Goal: Find specific page/section: Find specific page/section

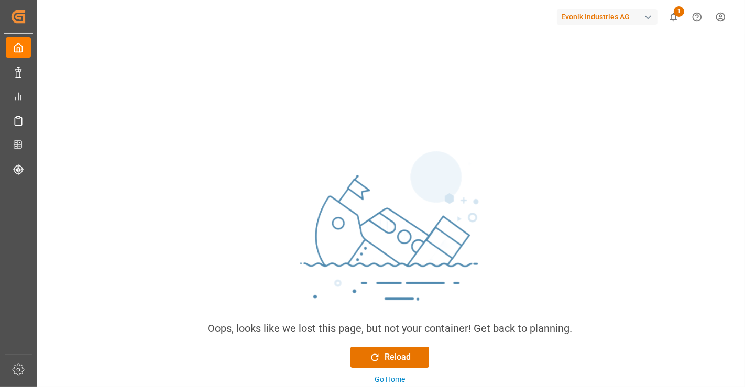
click at [248, 29] on div "Evonik Industries AG 1 Notifications Only show unread All Watching Mark all cat…" at bounding box center [387, 17] width 716 height 34
click at [284, 77] on div "Oops, looks like we lost this page, but not your container! Get back to plannin…" at bounding box center [390, 309] width 710 height 551
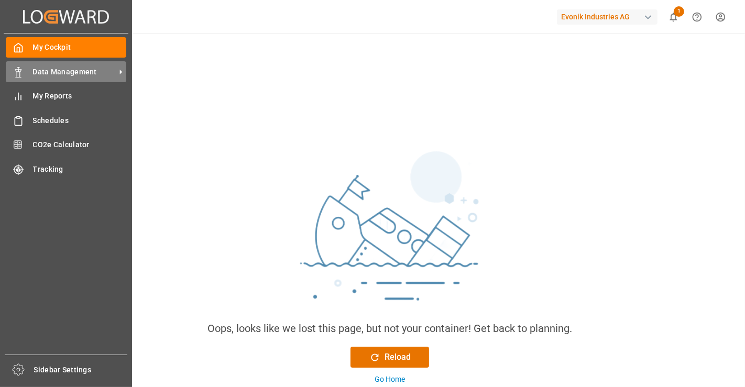
click at [25, 73] on div "Data Management Data Management" at bounding box center [66, 71] width 121 height 20
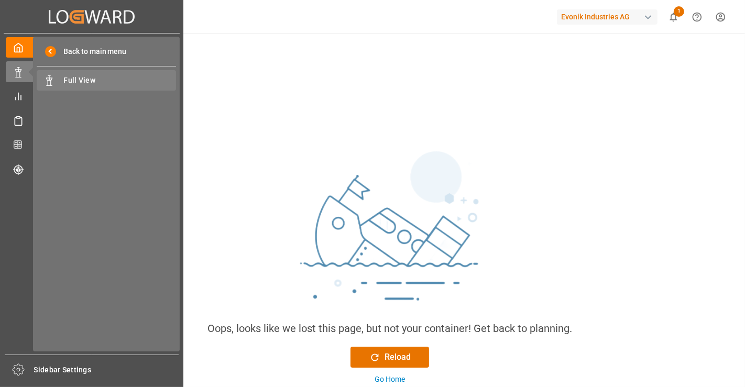
click at [115, 81] on span "Full View" at bounding box center [120, 80] width 113 height 11
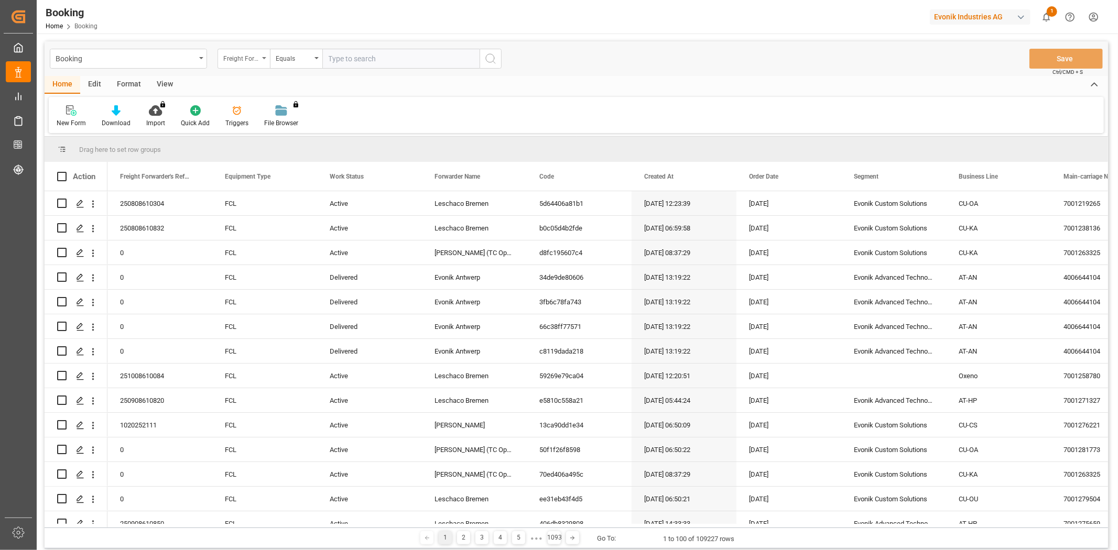
click at [242, 60] on div "Freight Forwarder's Reference No." at bounding box center [241, 57] width 36 height 12
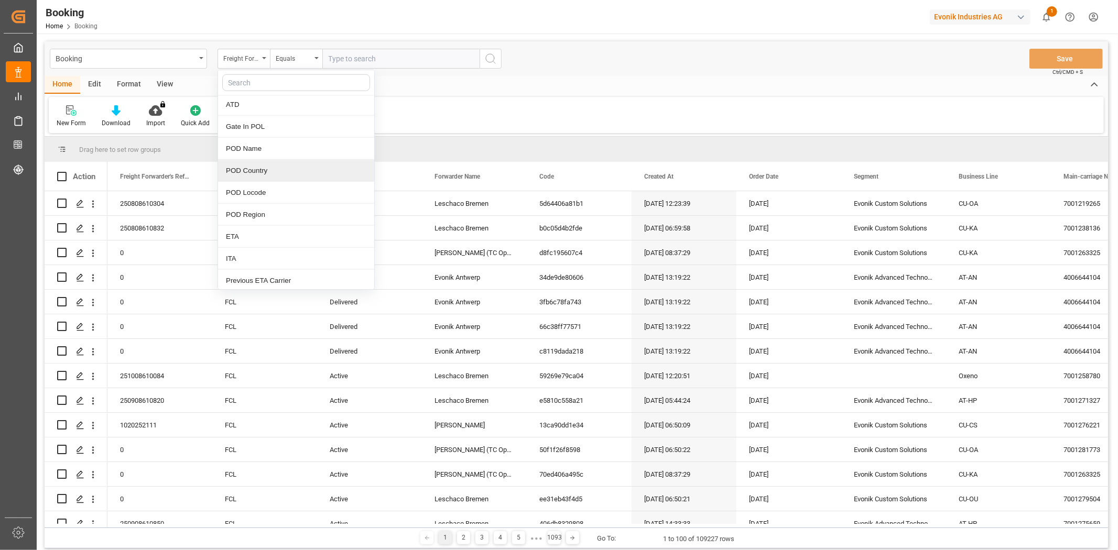
scroll to position [1106, 0]
click at [275, 187] on div "POD Locode" at bounding box center [296, 189] width 156 height 22
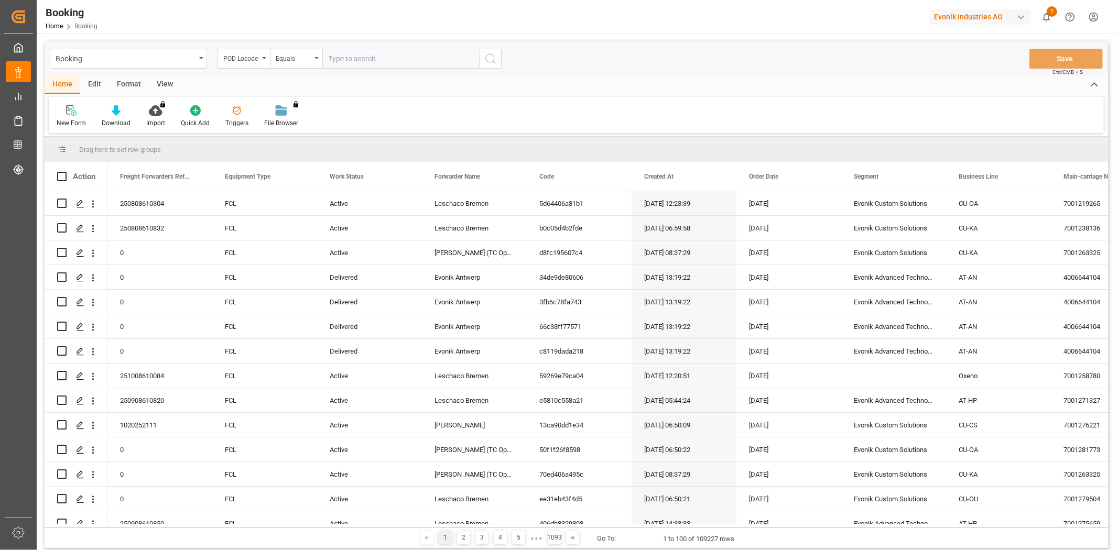
click at [374, 62] on input "text" at bounding box center [400, 59] width 157 height 20
type input "ARBUE"
click at [488, 58] on icon "search button" at bounding box center [490, 58] width 13 height 13
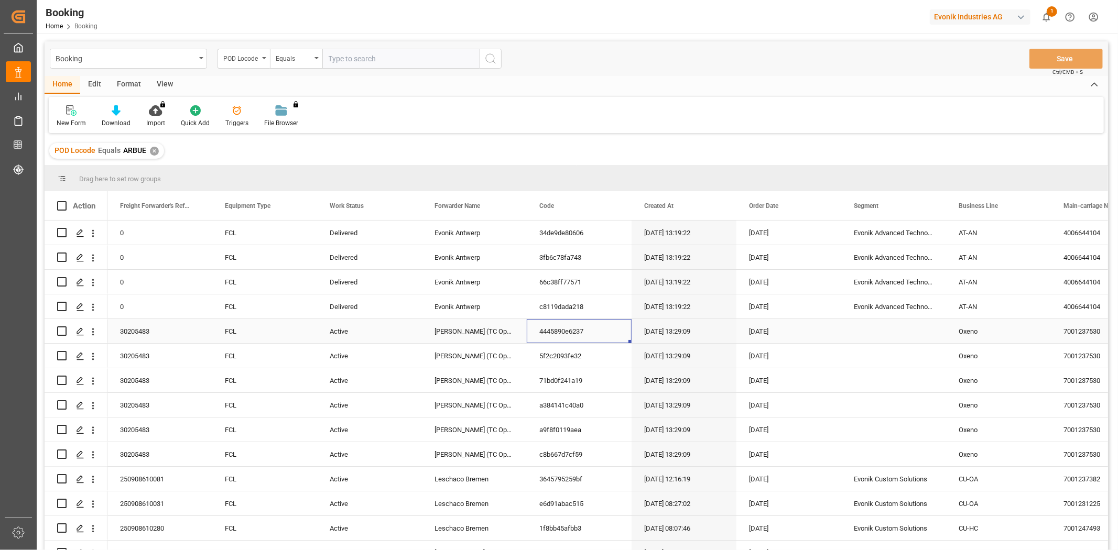
click at [630, 339] on div "4445890e6237" at bounding box center [579, 331] width 105 height 24
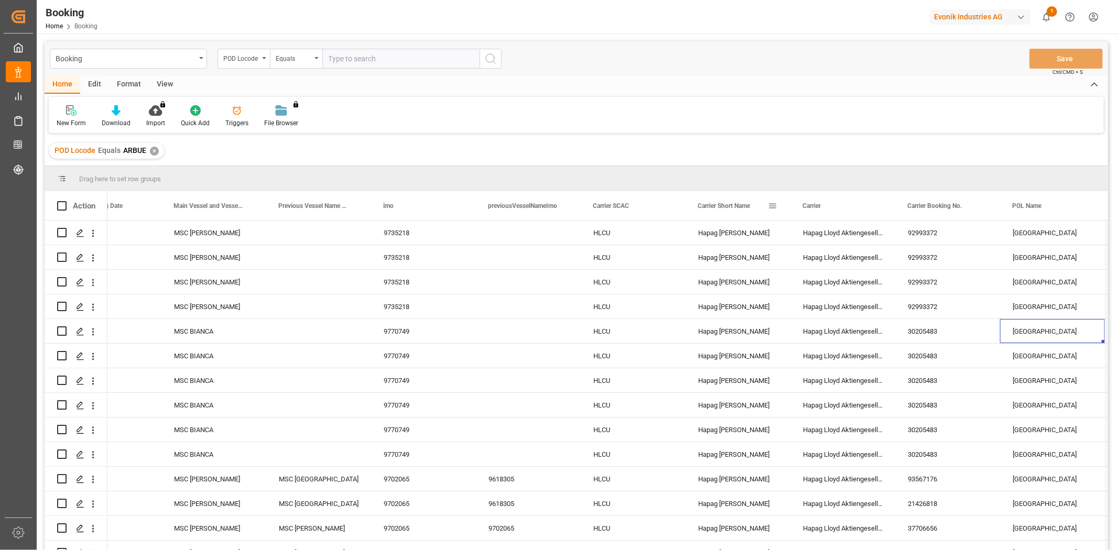
click at [745, 205] on span at bounding box center [772, 205] width 9 height 9
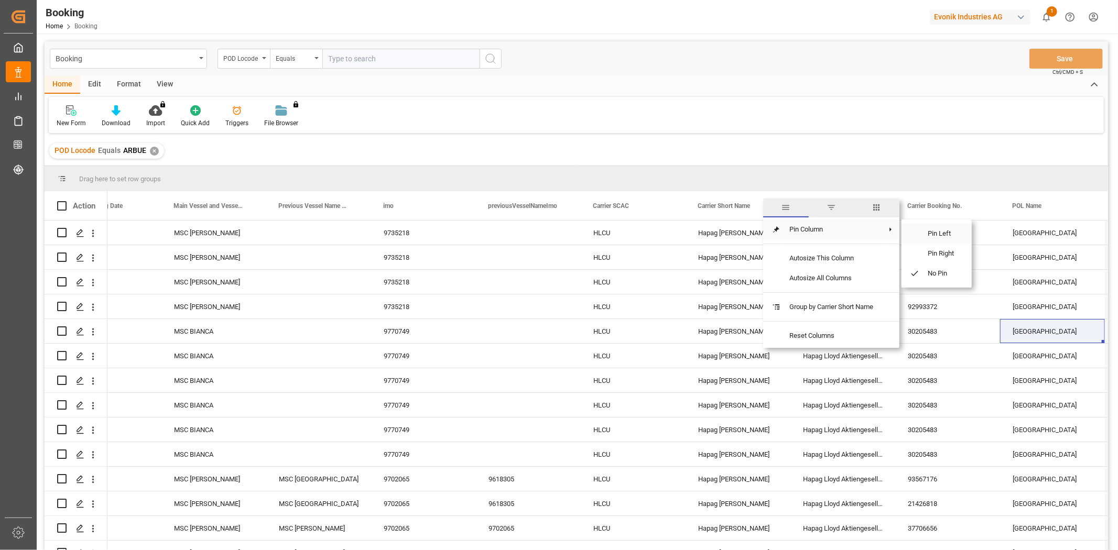
click at [745, 231] on span at bounding box center [910, 234] width 18 height 20
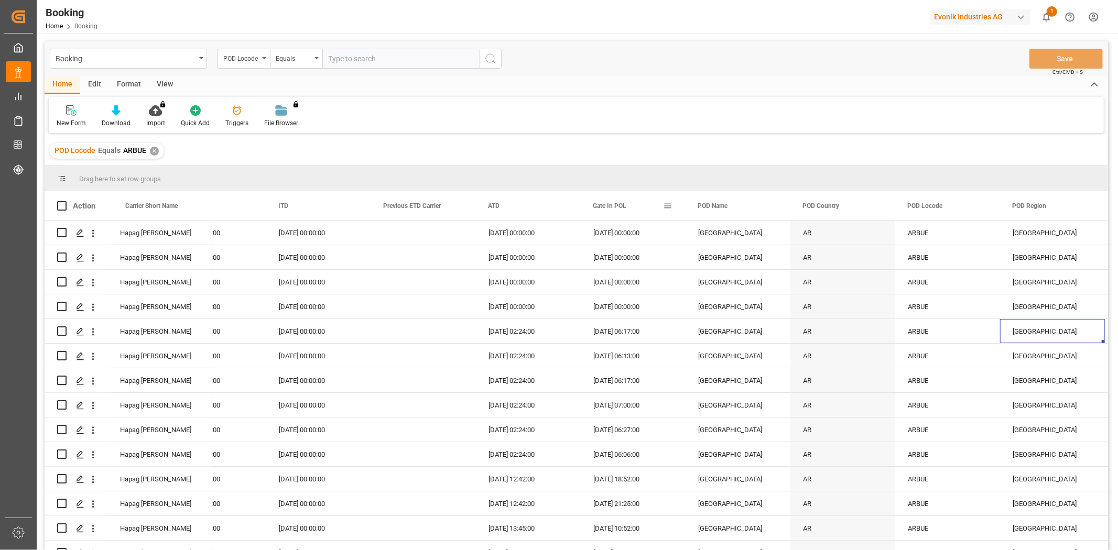
click at [667, 205] on span at bounding box center [667, 205] width 9 height 9
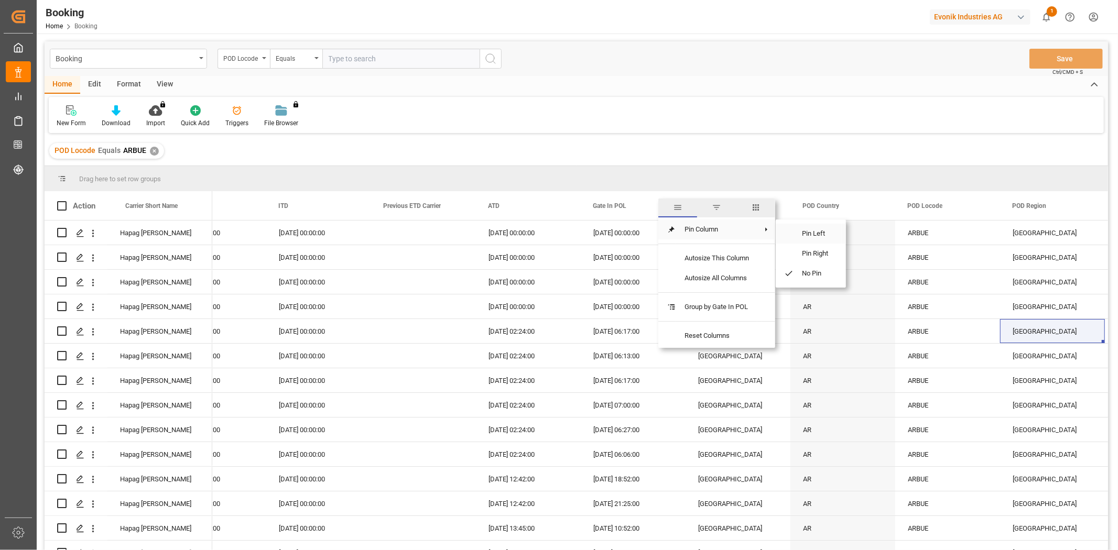
click at [745, 234] on span at bounding box center [785, 234] width 18 height 20
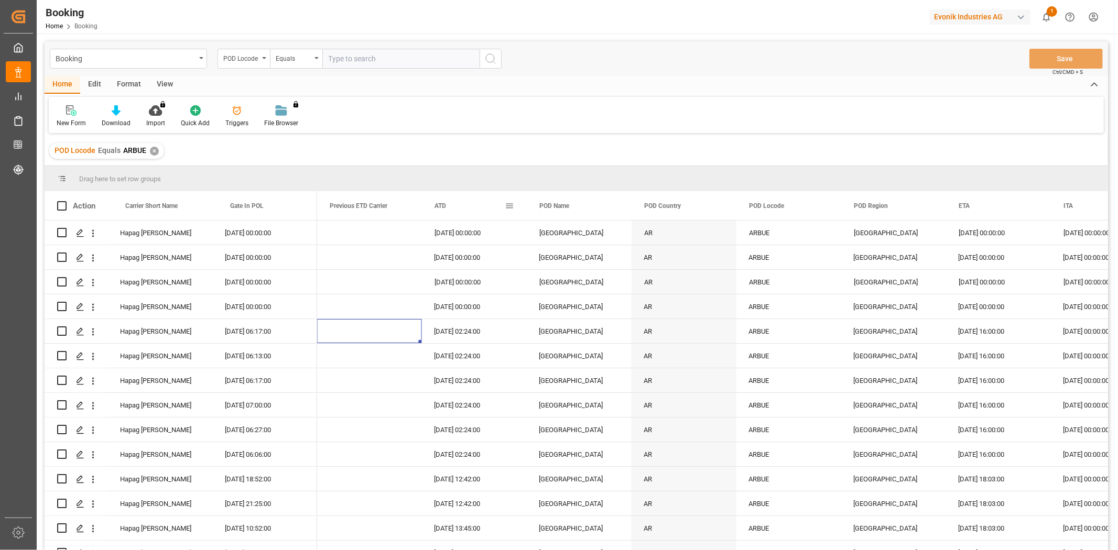
click at [505, 205] on span at bounding box center [509, 205] width 9 height 9
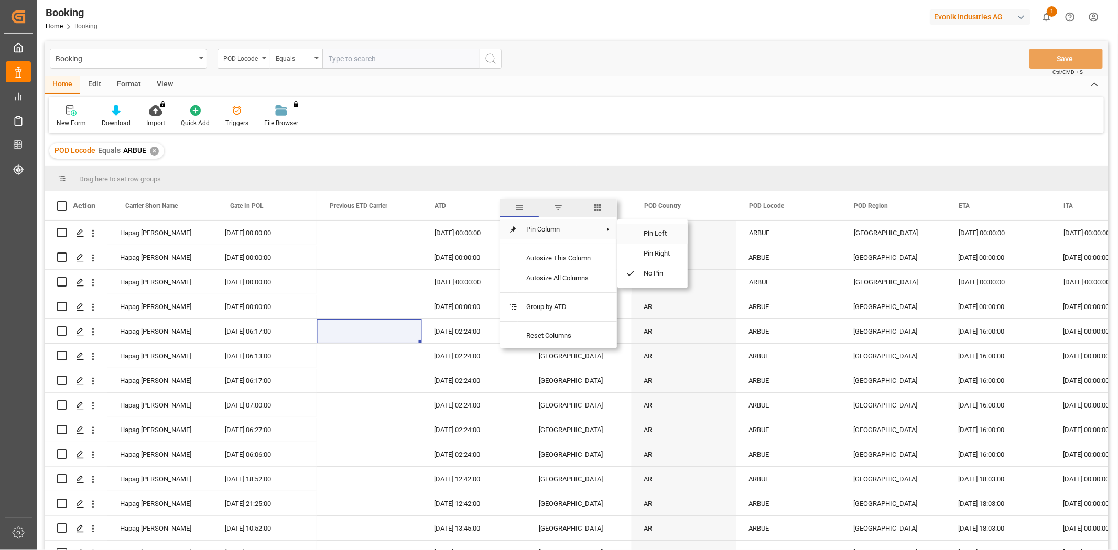
click at [658, 234] on span "Pin Left" at bounding box center [657, 234] width 44 height 20
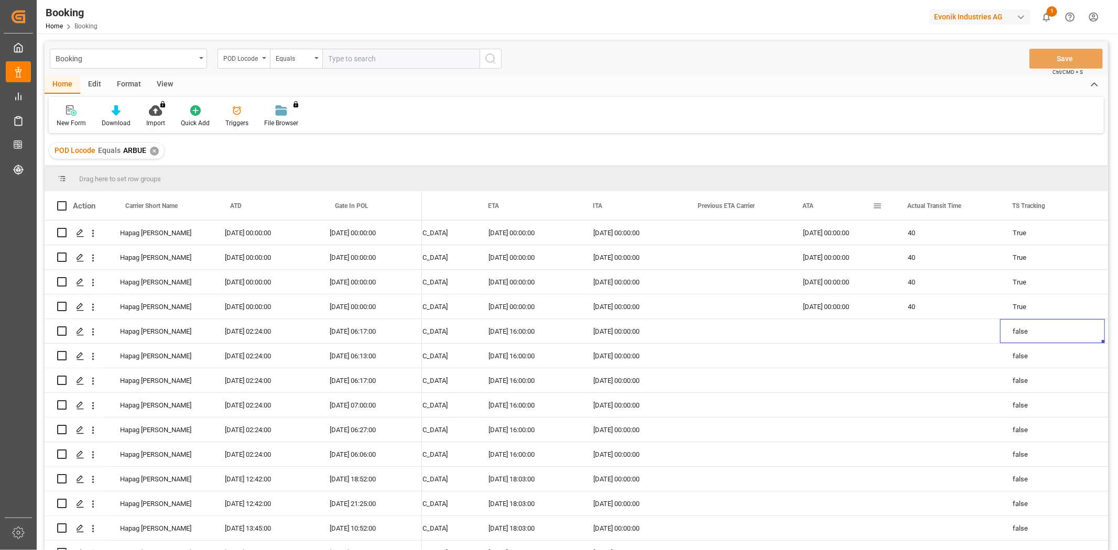
click at [745, 205] on span at bounding box center [877, 205] width 9 height 9
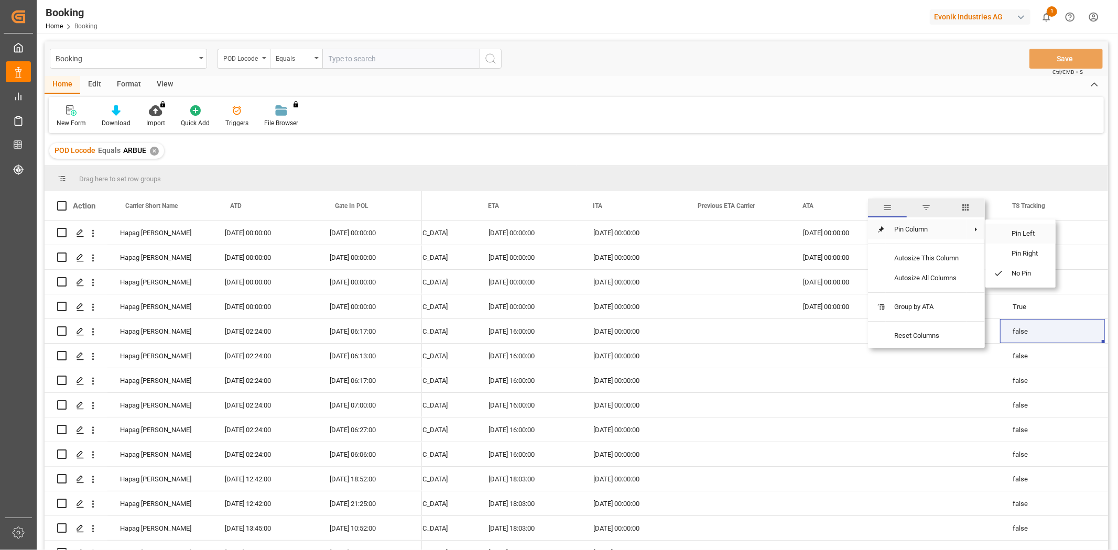
click at [745, 234] on span "Pin Left" at bounding box center [1025, 234] width 44 height 20
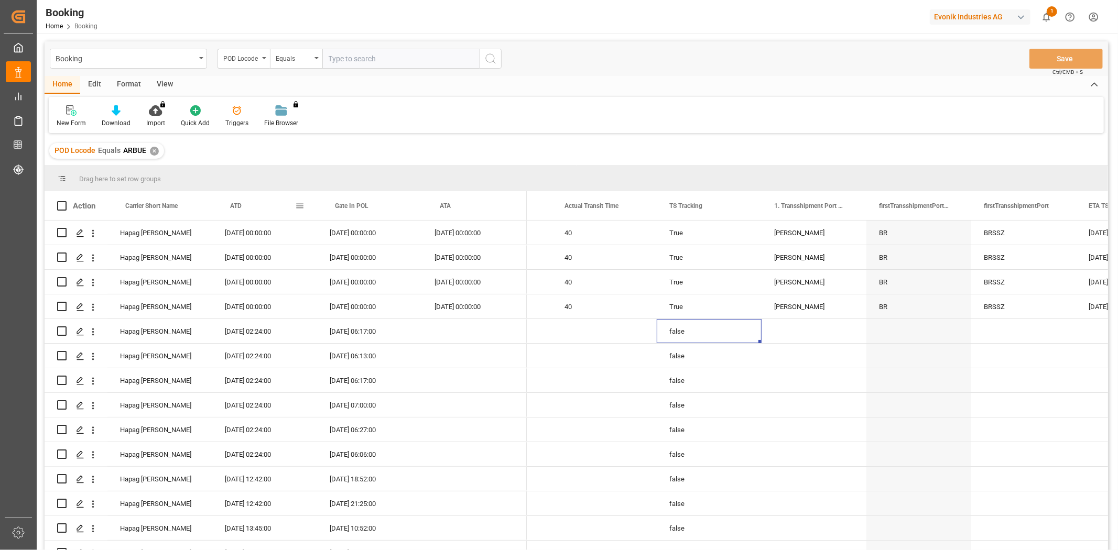
click at [273, 206] on div "ATD" at bounding box center [262, 205] width 65 height 29
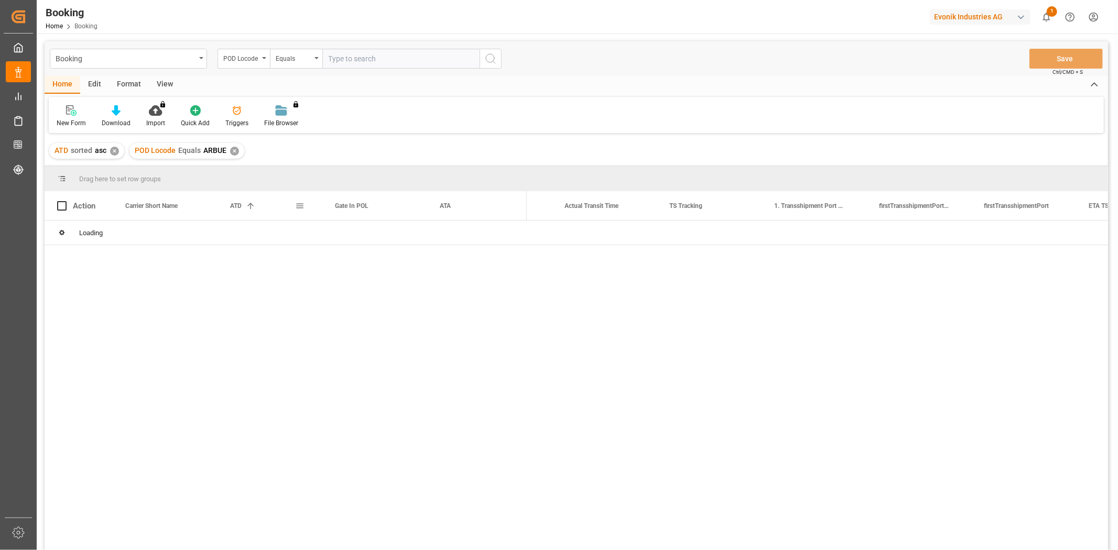
click at [273, 207] on div "ATD 1" at bounding box center [262, 205] width 65 height 29
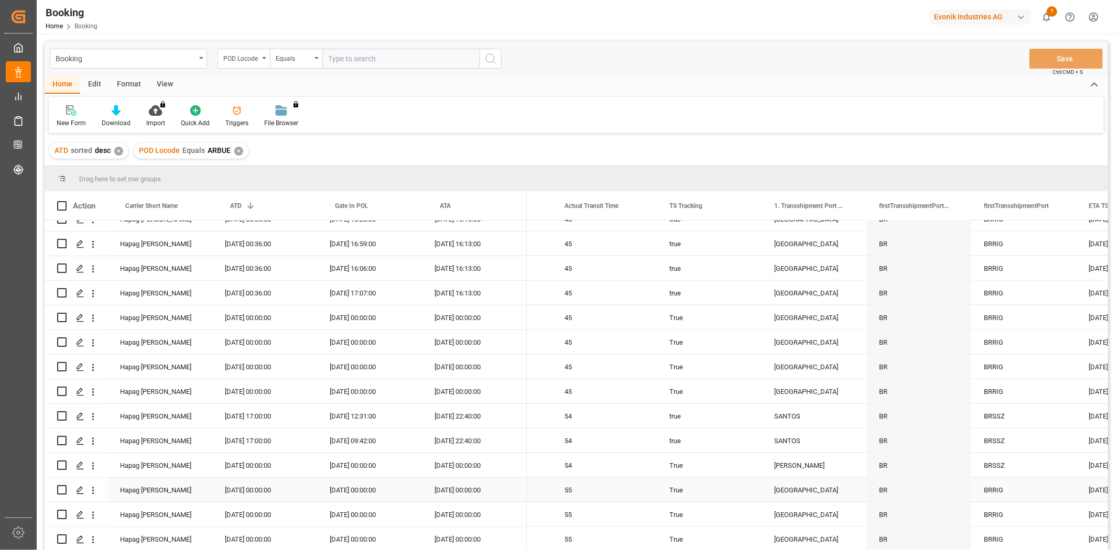
scroll to position [1318, 0]
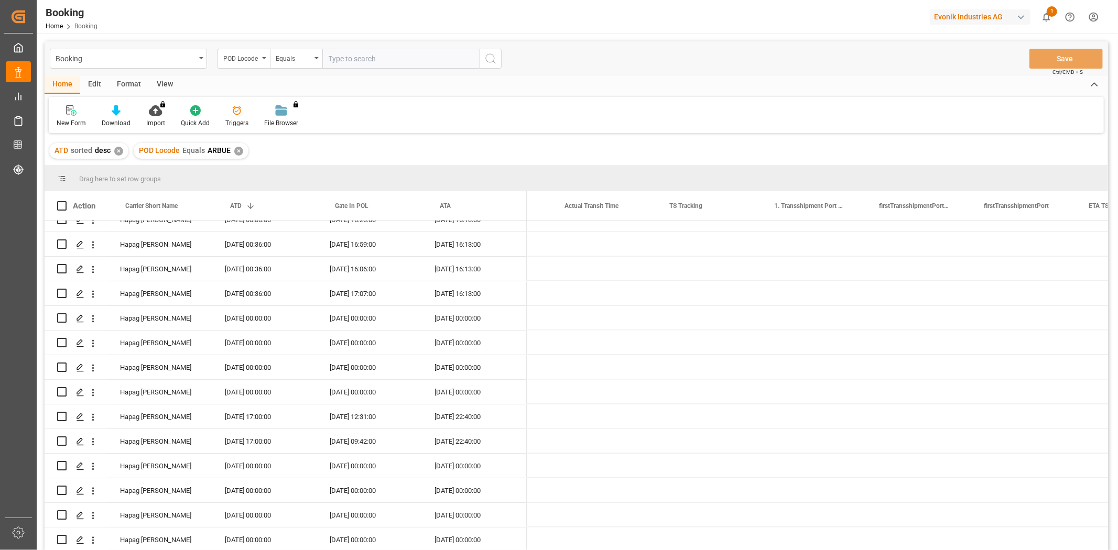
scroll to position [0, 5844]
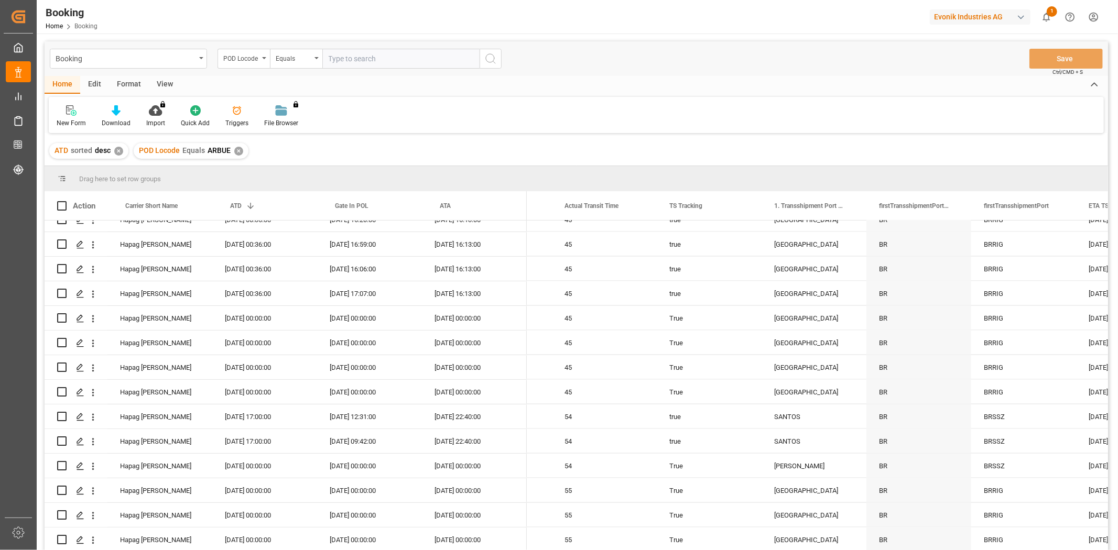
click at [236, 149] on div "✕" at bounding box center [238, 151] width 9 height 9
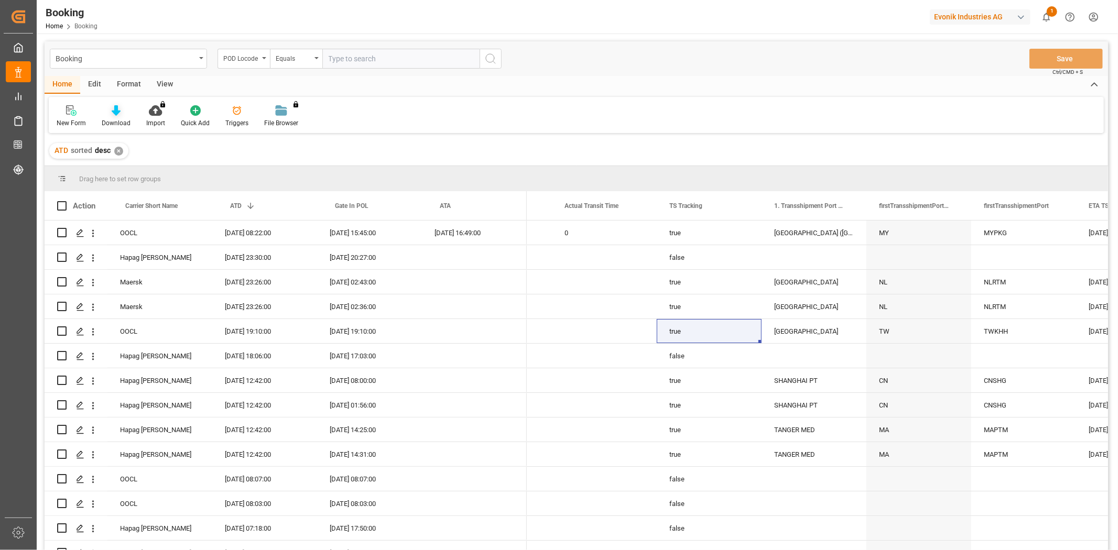
click at [109, 115] on div at bounding box center [116, 110] width 29 height 11
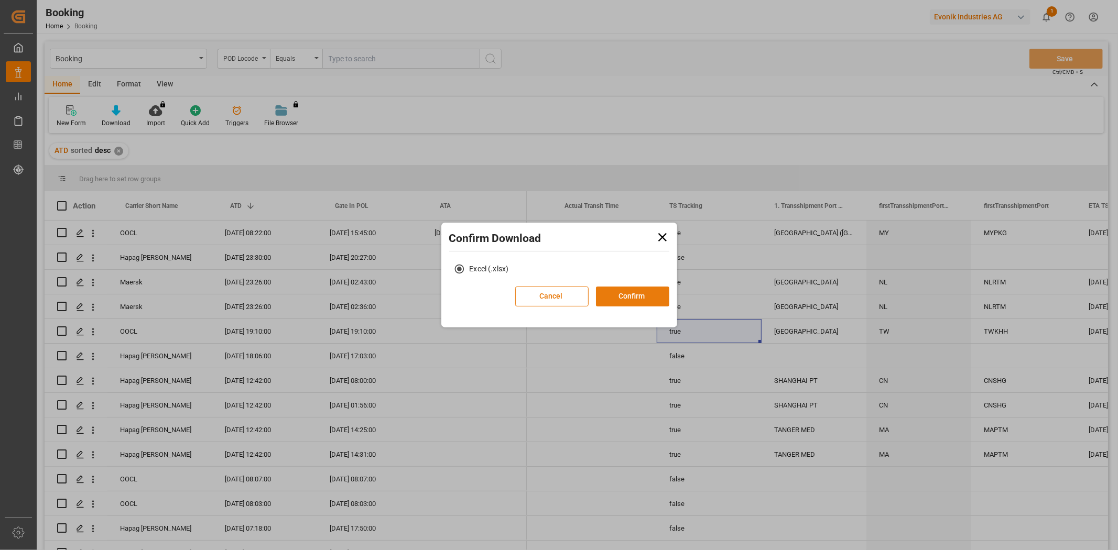
click at [623, 297] on button "Confirm" at bounding box center [632, 297] width 73 height 20
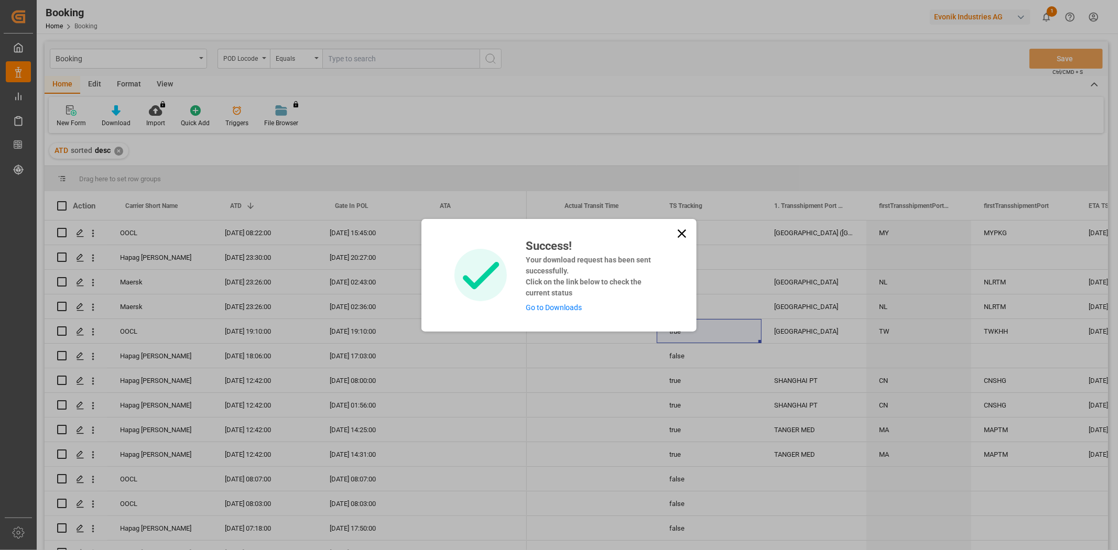
click at [558, 304] on link "Go to Downloads" at bounding box center [554, 307] width 56 height 8
